Goal: Information Seeking & Learning: Learn about a topic

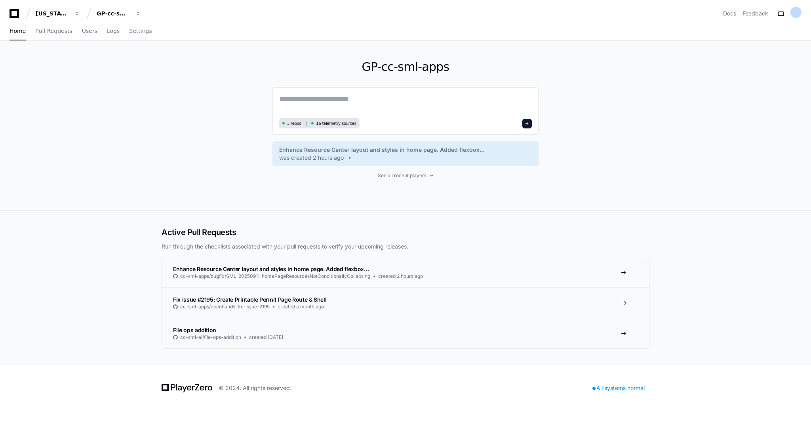
click at [297, 103] on textarea at bounding box center [405, 104] width 253 height 22
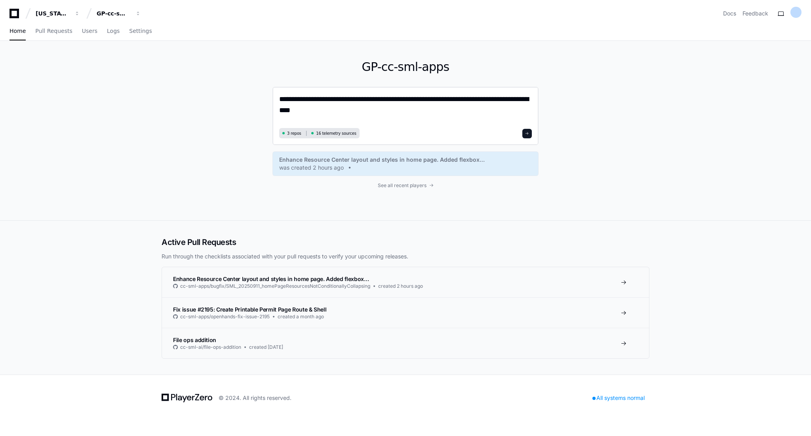
type textarea "**********"
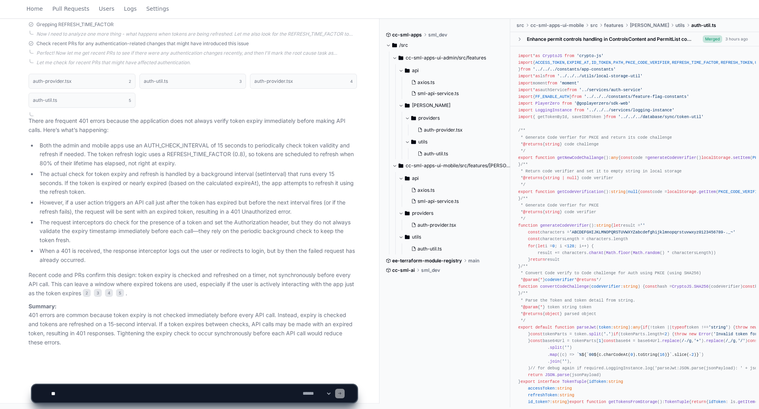
scroll to position [334, 0]
click at [124, 390] on textarea at bounding box center [175, 393] width 251 height 17
type textarea "**********"
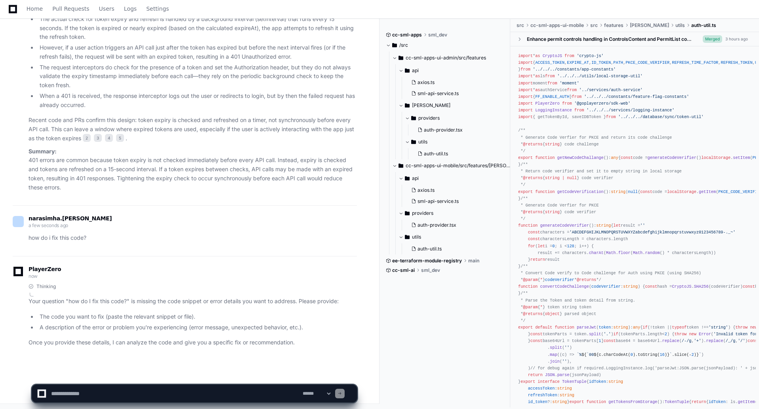
scroll to position [489, 0]
click at [140, 391] on textarea at bounding box center [175, 393] width 251 height 17
type textarea "**********"
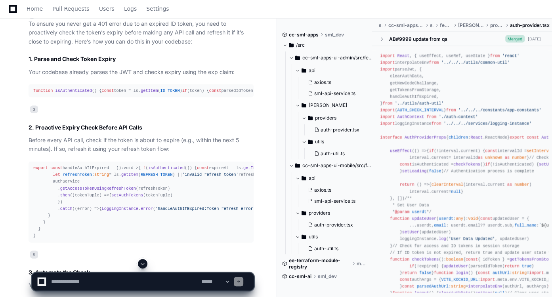
scroll to position [1060, 0]
click at [71, 88] on span "isAuthenticated" at bounding box center [73, 90] width 36 height 5
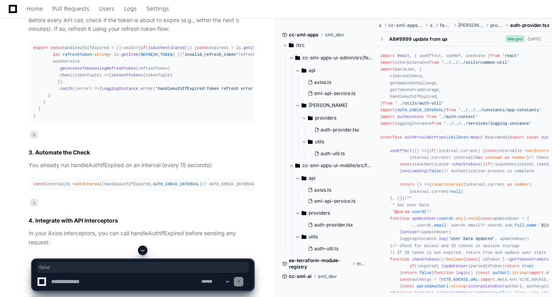
scroll to position [1169, 0]
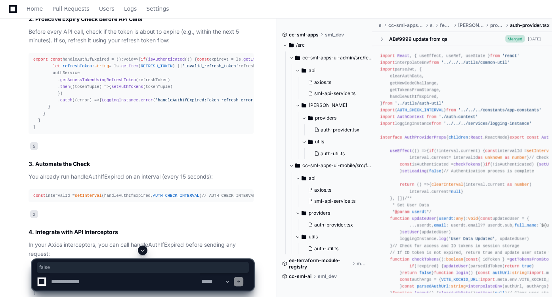
click at [64, 131] on div "export const handleAuthIfExpired = (): void => { if ( isAuthenticated ()) { con…" at bounding box center [140, 93] width 215 height 74
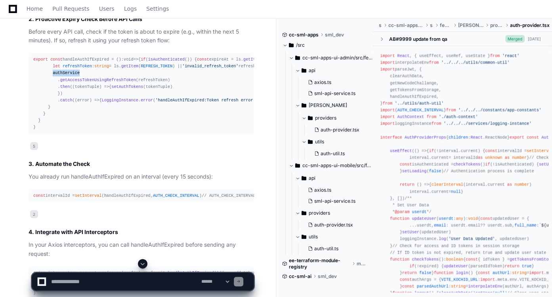
click at [64, 131] on div "export const handleAuthIfExpired = (): void => { if ( isAuthenticated ()) { con…" at bounding box center [140, 93] width 215 height 74
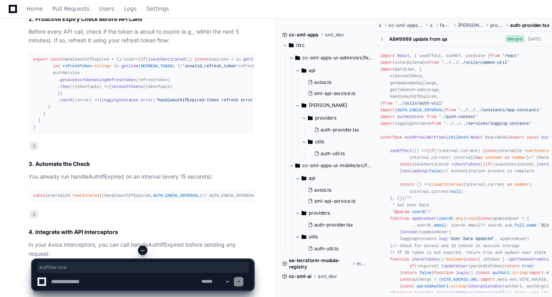
click at [82, 111] on div "export const handleAuthIfExpired = (): void => { if ( isAuthenticated ()) { con…" at bounding box center [140, 93] width 215 height 74
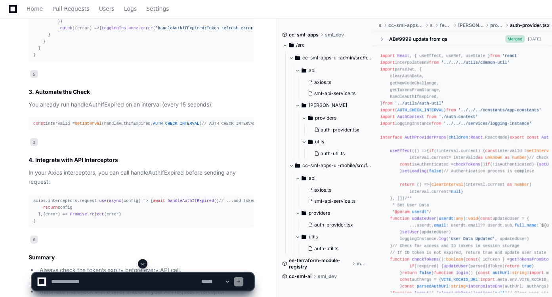
scroll to position [1277, 0]
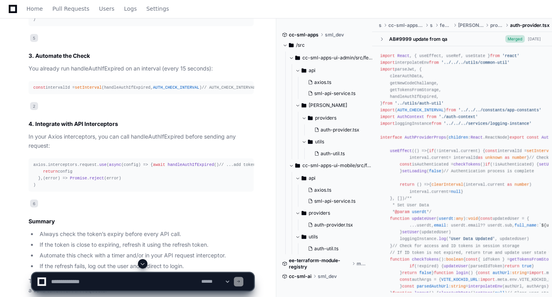
click at [122, 91] on div "const intervalId = setInterval (handleAuthIfExpired, AUTH_CHECK_INTERVAL ) // A…" at bounding box center [140, 87] width 215 height 7
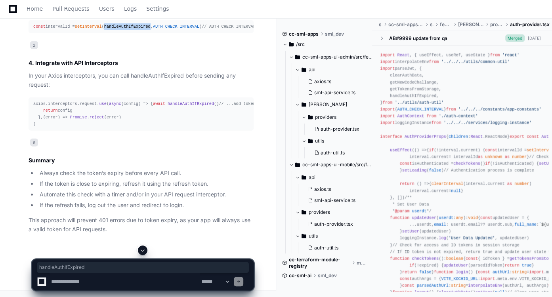
scroll to position [1420, 0]
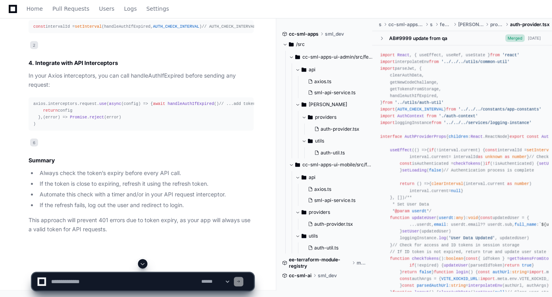
click at [168, 106] on span "handleAuthIfExpired" at bounding box center [191, 103] width 46 height 5
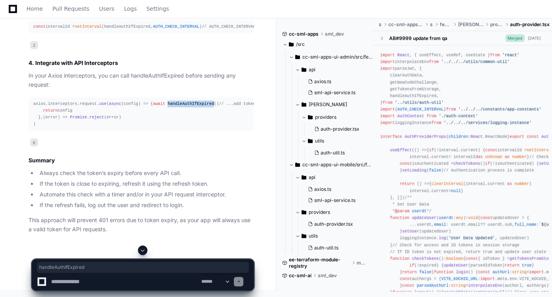
click at [168, 106] on span "handleAuthIfExpired" at bounding box center [191, 103] width 46 height 5
click at [73, 128] on div "axios. interceptors . request . use ( async (config) => { await handleAuthIfExp…" at bounding box center [140, 114] width 215 height 27
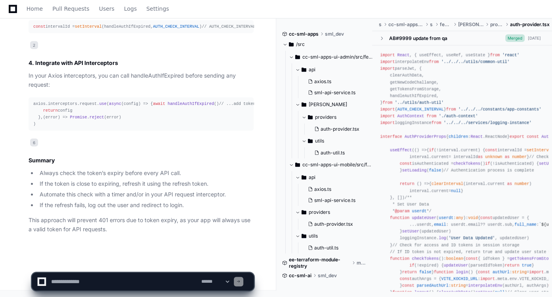
scroll to position [1492, 0]
click at [168, 101] on span "handleAuthIfExpired" at bounding box center [191, 103] width 46 height 5
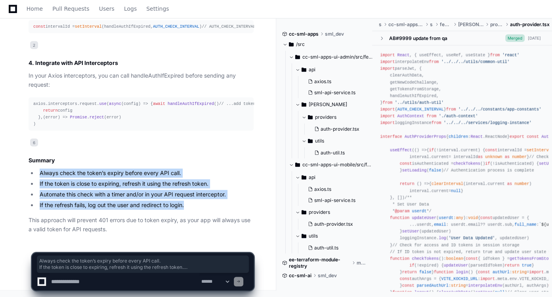
drag, startPoint x: 40, startPoint y: 173, endPoint x: 220, endPoint y: 207, distance: 182.5
click at [220, 207] on ul "Always check the token’s expiry before every API call. If the token is close to…" at bounding box center [141, 189] width 225 height 41
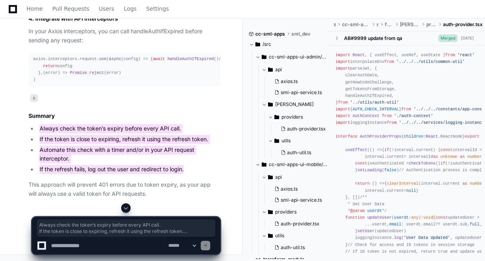
scroll to position [1552, 0]
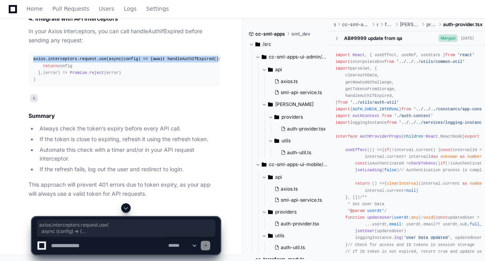
drag, startPoint x: 33, startPoint y: 104, endPoint x: 127, endPoint y: 119, distance: 95.0
click at [127, 83] on div "axios. interceptors . request . use ( async (config) => { await handleAuthIfExp…" at bounding box center [124, 69] width 182 height 27
copy div "axios. interceptors . request . use ( async (config) => { await handleAuthIfExp…"
